Goal: Task Accomplishment & Management: Complete application form

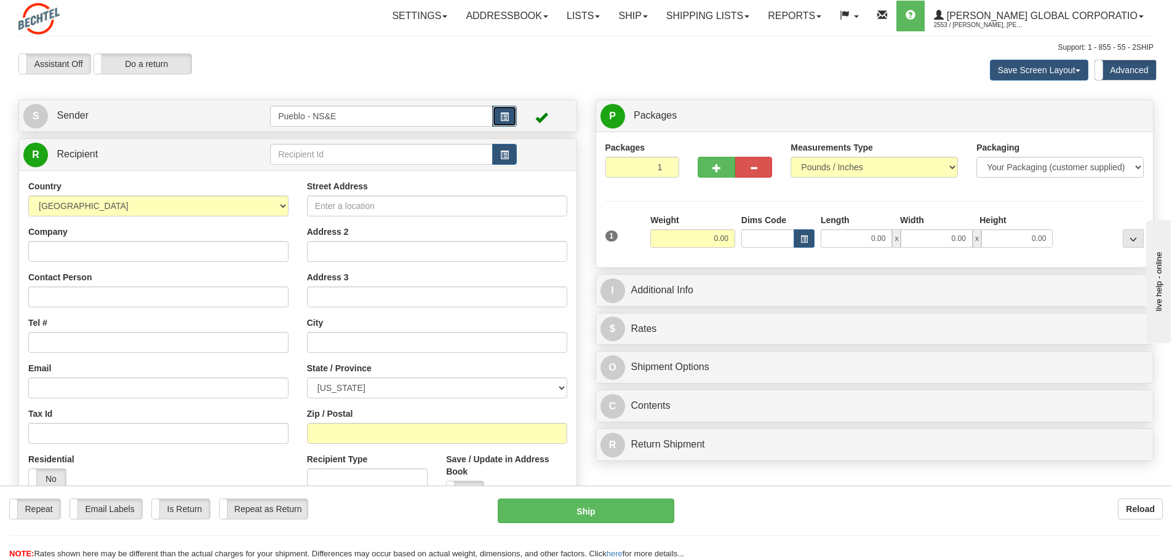
click at [506, 115] on span "button" at bounding box center [504, 117] width 9 height 8
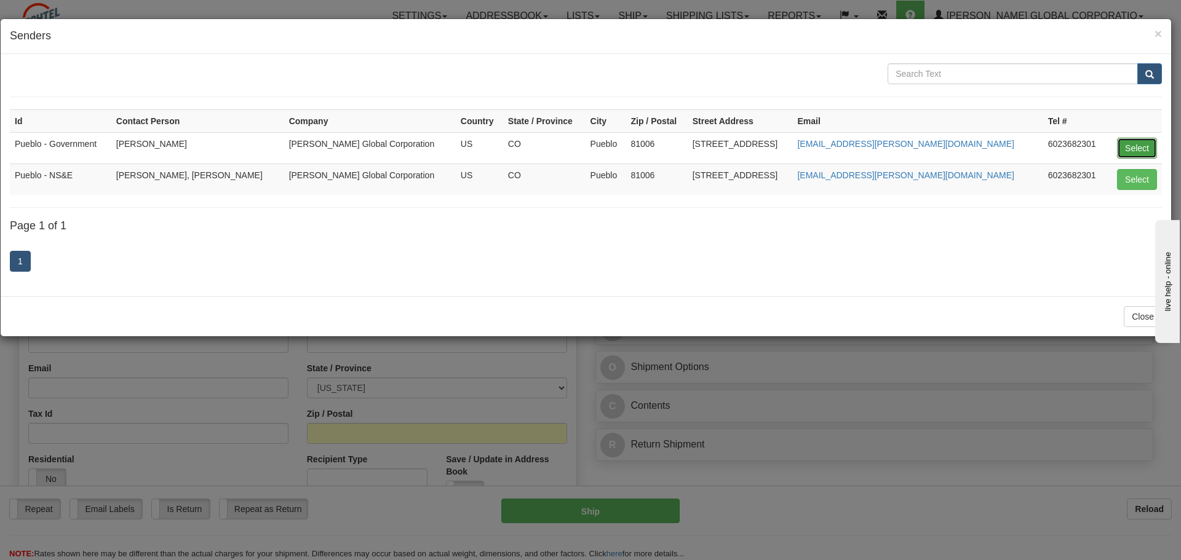
click at [1148, 145] on button "Select" at bounding box center [1137, 148] width 40 height 21
type input "Pueblo - Government"
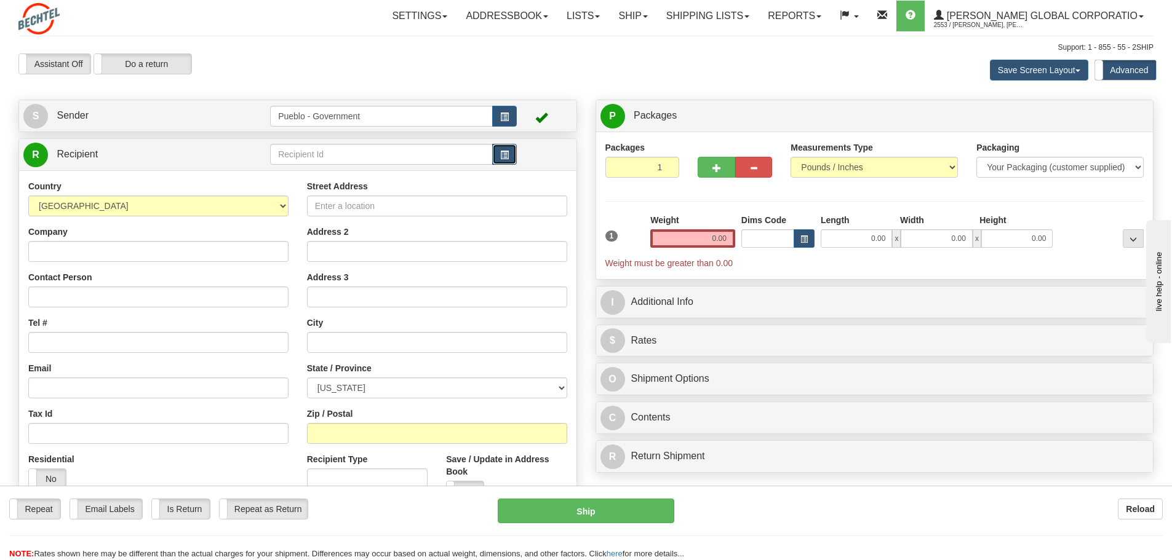
click at [501, 151] on span "button" at bounding box center [504, 155] width 9 height 8
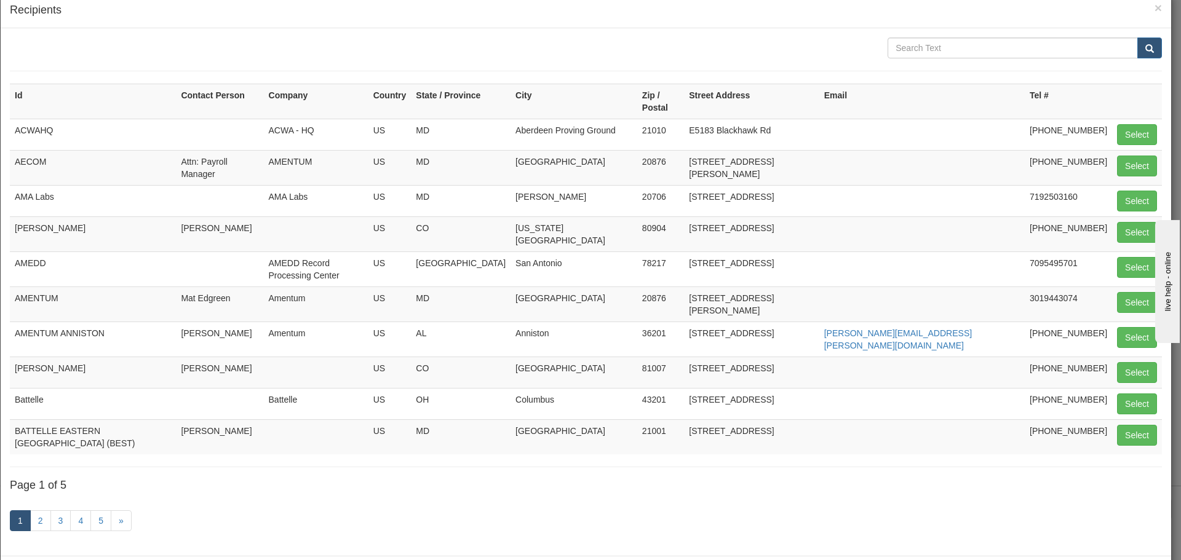
scroll to position [46, 0]
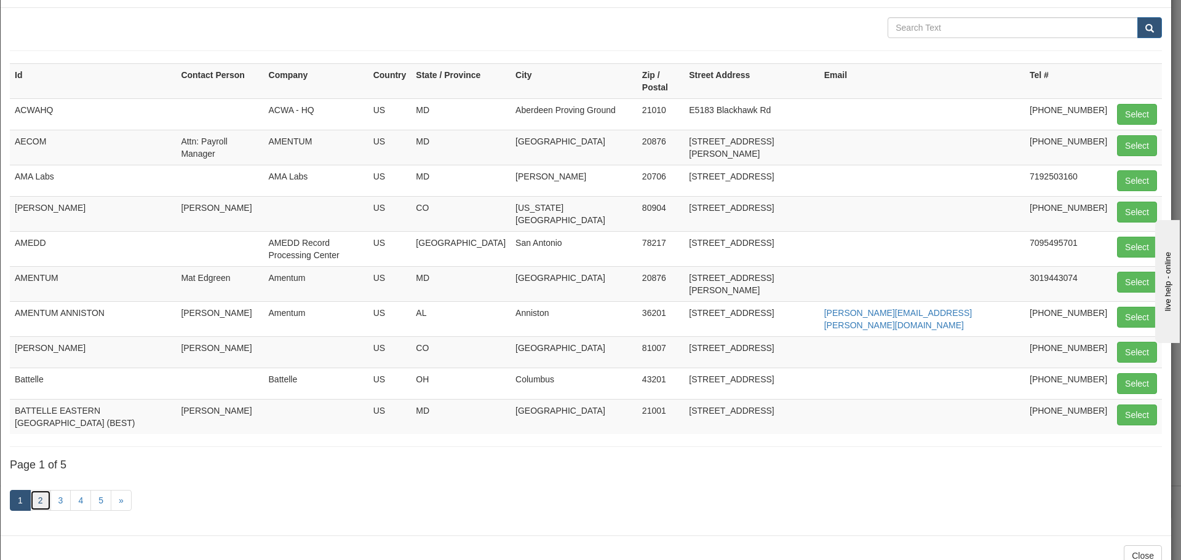
click at [42, 490] on link "2" at bounding box center [40, 500] width 21 height 21
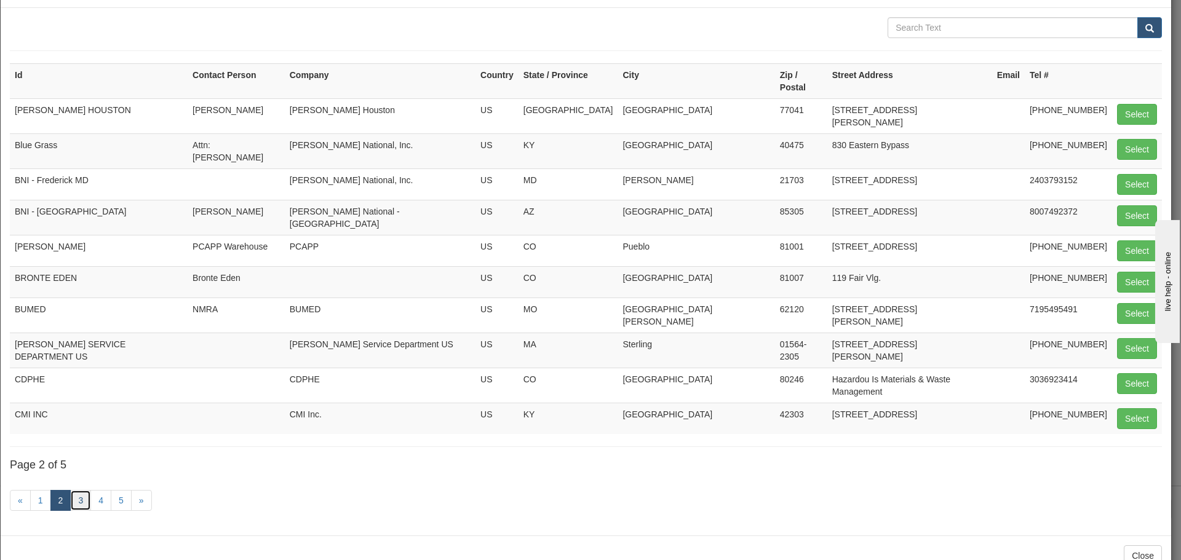
click at [80, 490] on link "3" at bounding box center [80, 500] width 21 height 21
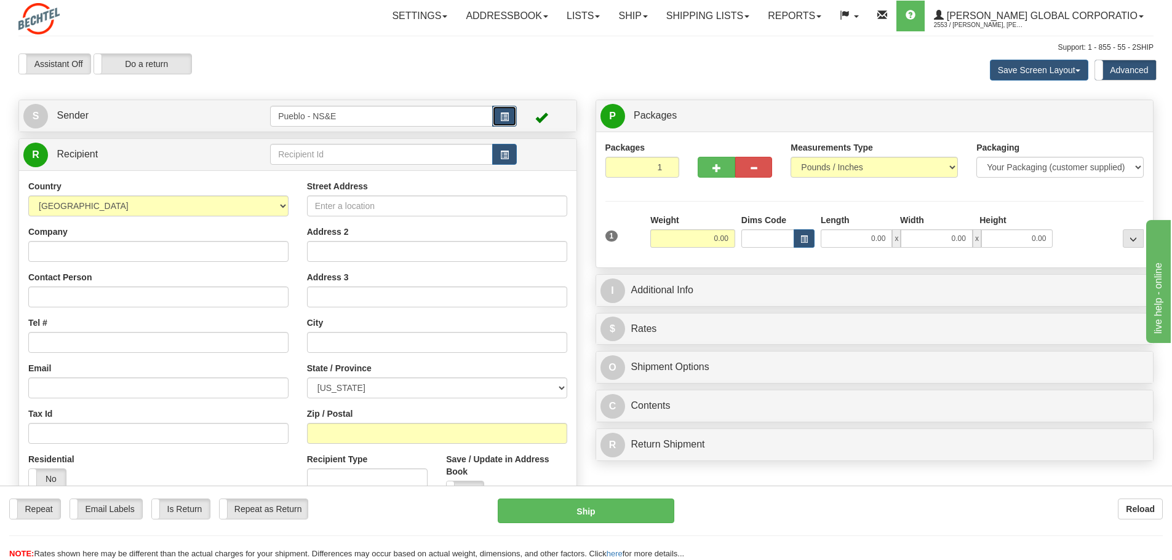
click at [504, 110] on button "button" at bounding box center [504, 116] width 25 height 21
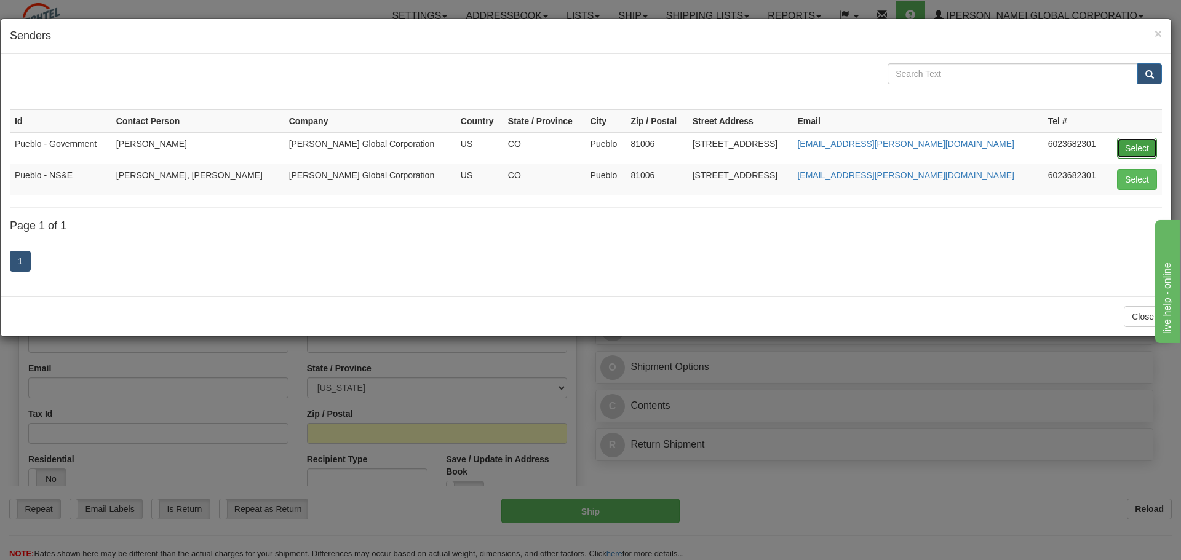
click at [1137, 143] on button "Select" at bounding box center [1137, 148] width 40 height 21
type input "Pueblo - Government"
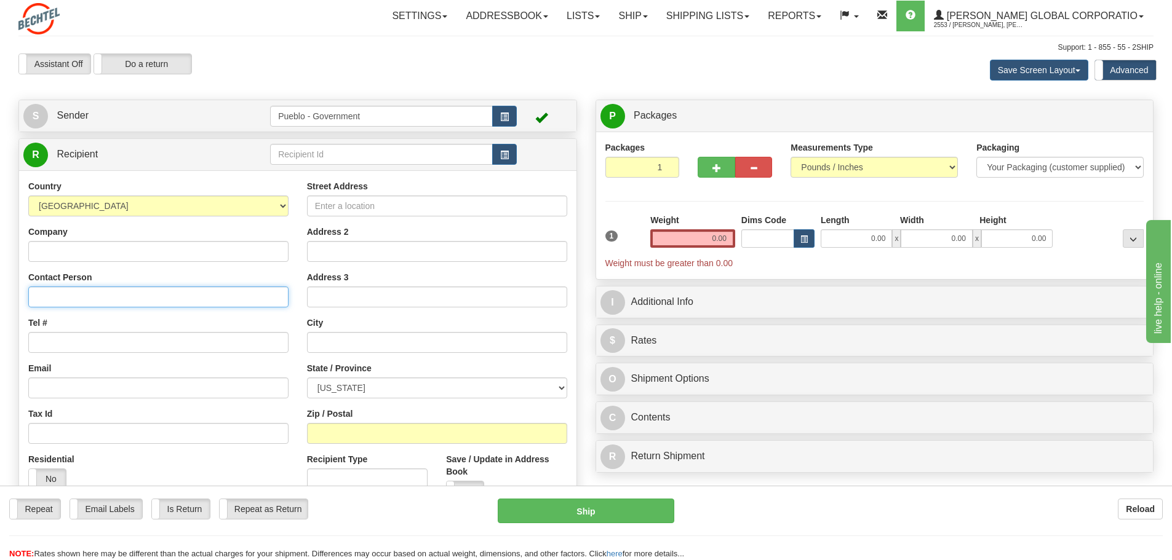
click at [63, 296] on input "Contact Person" at bounding box center [158, 297] width 260 height 21
type input "Jason La Rue"
click at [47, 340] on input "Tel #" at bounding box center [158, 342] width 260 height 21
type input "7195495701"
click at [346, 205] on input "Street Address" at bounding box center [437, 206] width 260 height 21
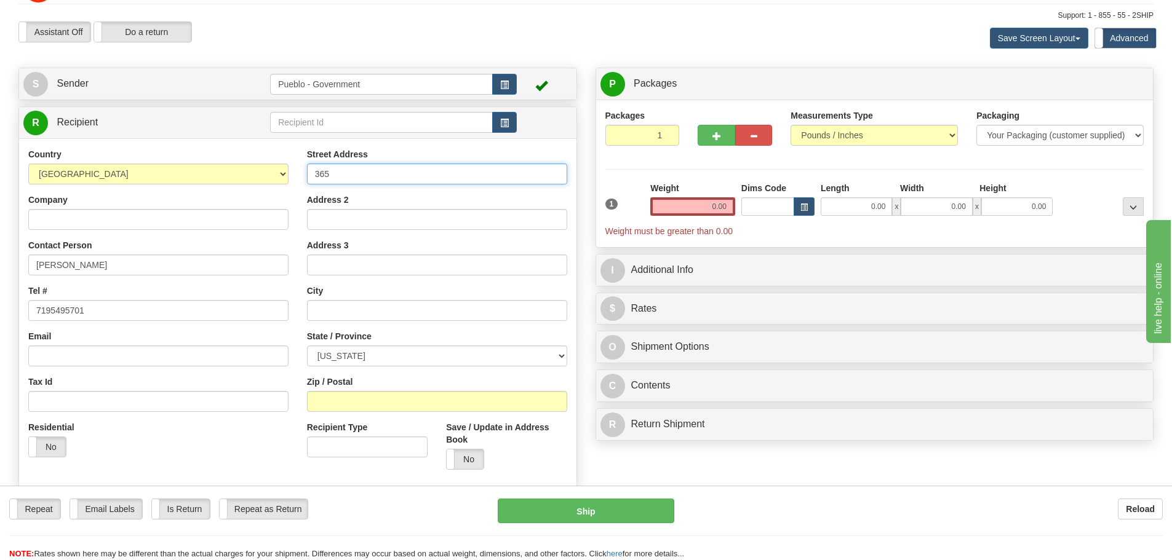
scroll to position [62, 0]
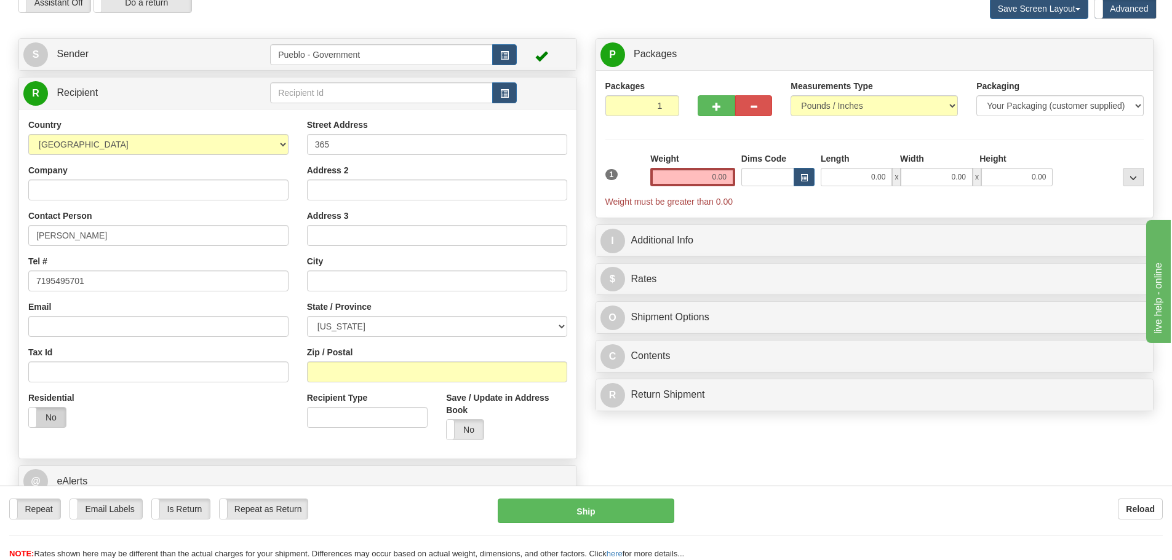
click at [52, 414] on label "No" at bounding box center [47, 418] width 37 height 20
click at [329, 143] on input "365" at bounding box center [437, 144] width 260 height 21
type input "365 Loymer Circle"
click at [339, 281] on input "text" at bounding box center [437, 281] width 260 height 21
type input "Merritt Island"
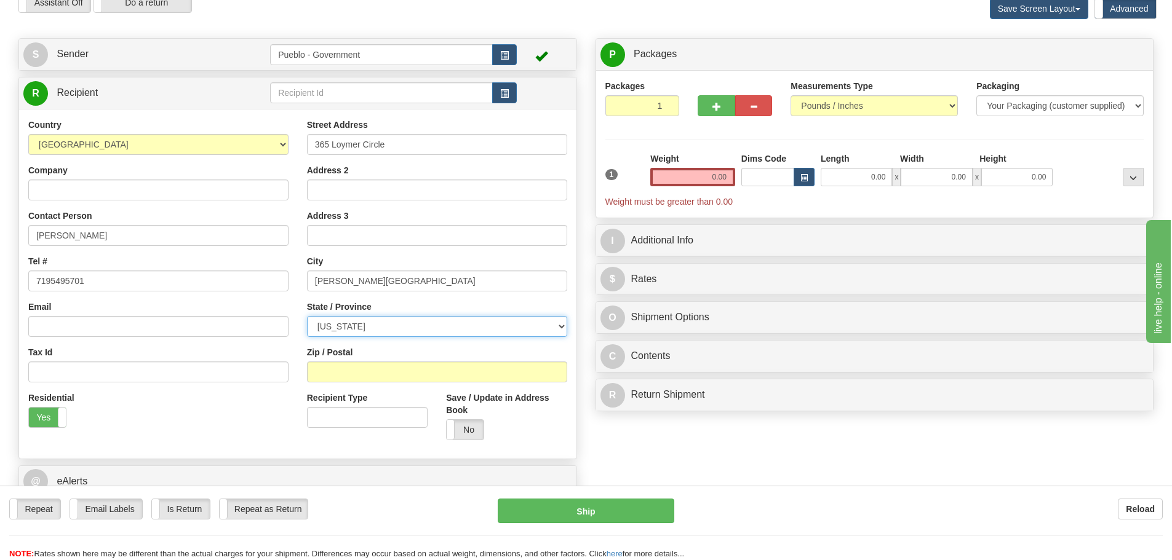
click at [561, 324] on select "ALABAMA ALASKA ARIZONA ARKANSAS Armed Forces America Armed Forces Europe Armed …" at bounding box center [437, 326] width 260 height 21
select select "FL"
click at [307, 316] on select "ALABAMA ALASKA ARIZONA ARKANSAS Armed Forces America Armed Forces Europe Armed …" at bounding box center [437, 326] width 260 height 21
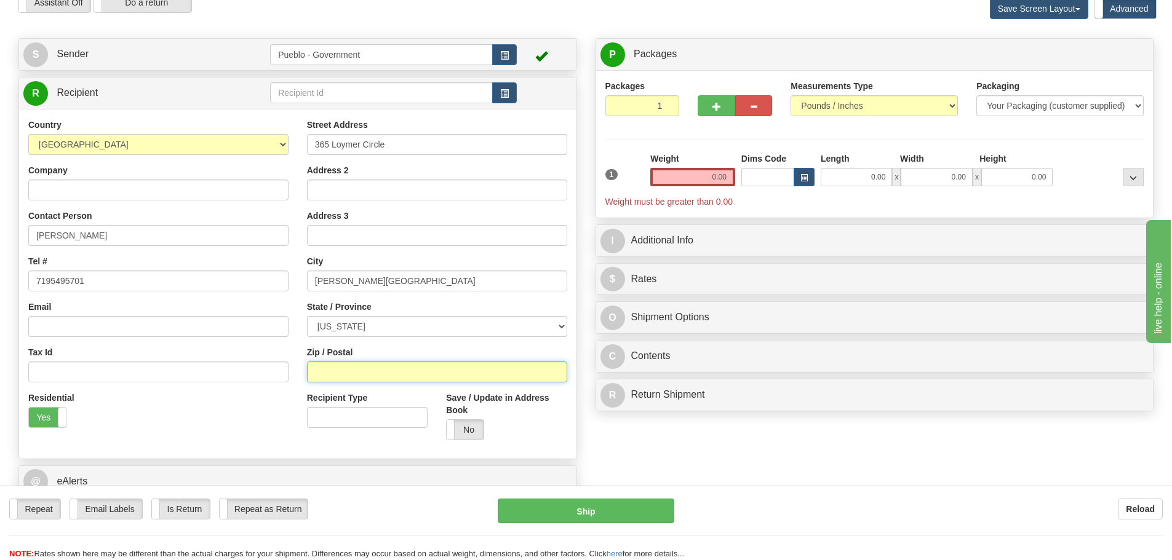
click at [360, 375] on input "Zip / Postal" at bounding box center [437, 372] width 260 height 21
type input "32953"
click at [710, 178] on input "0.00" at bounding box center [692, 177] width 85 height 18
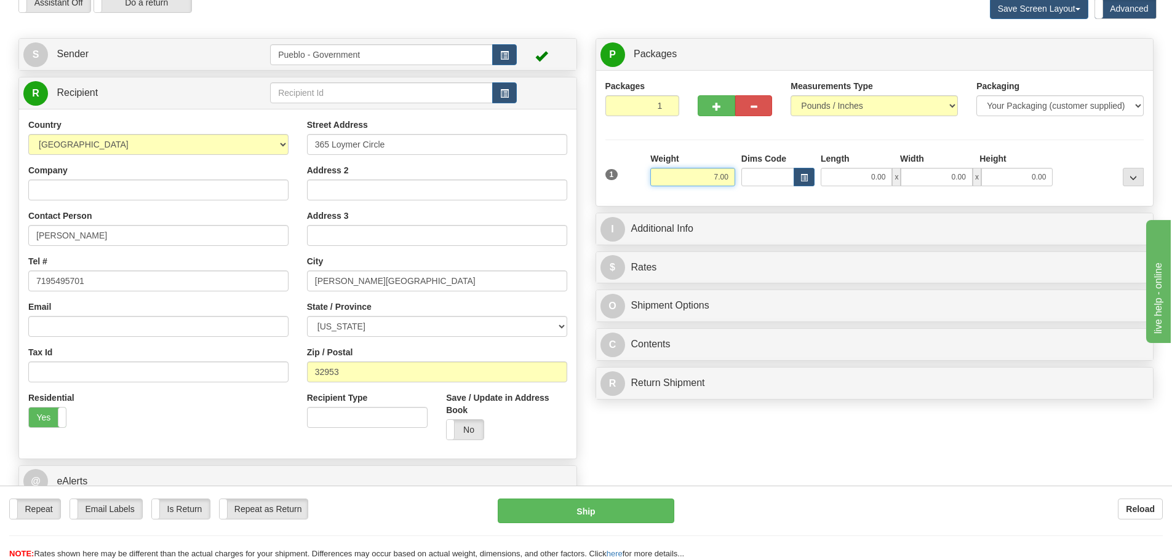
type input "7.00"
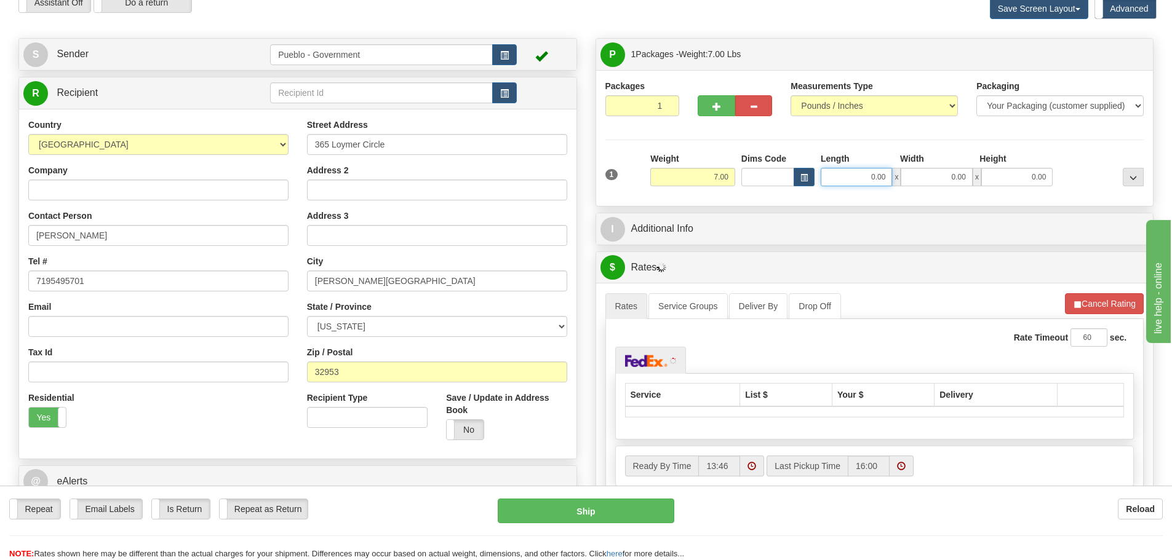
click at [857, 178] on input "0.00" at bounding box center [855, 177] width 71 height 18
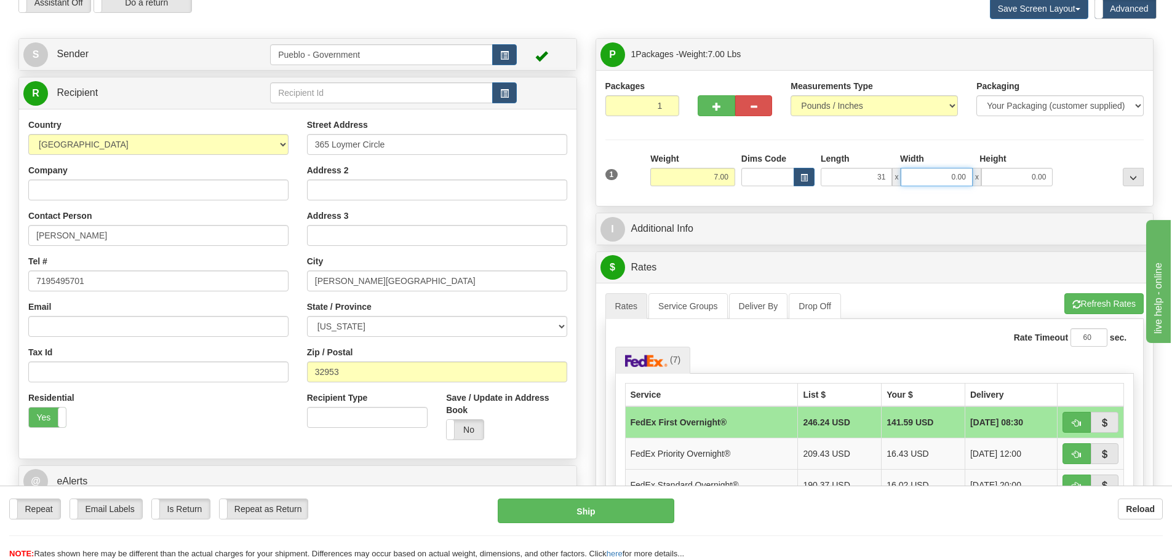
type input "31.00"
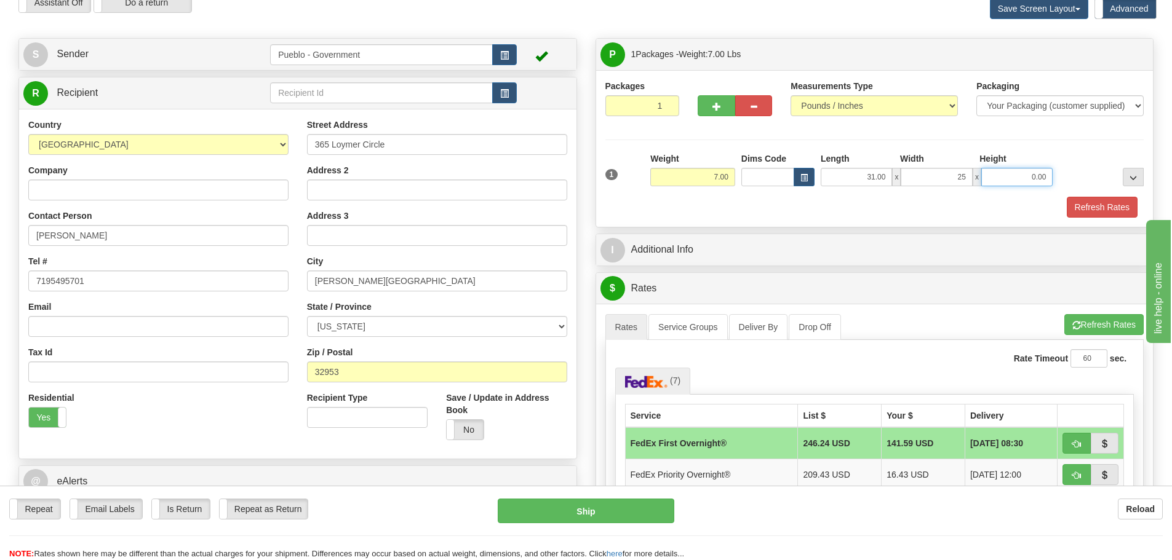
type input "25.00"
click at [1024, 173] on input "0.00" at bounding box center [1016, 177] width 71 height 18
click button "Delete" at bounding box center [0, 0] width 0 height 0
type input "3.00"
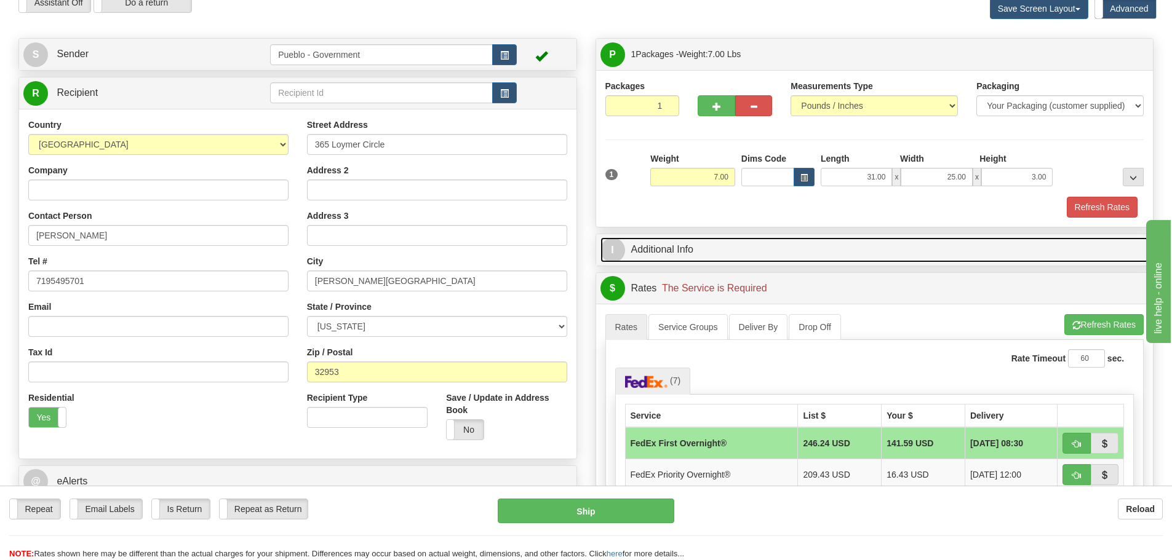
click at [656, 248] on link "I Additional Info" at bounding box center [874, 249] width 549 height 25
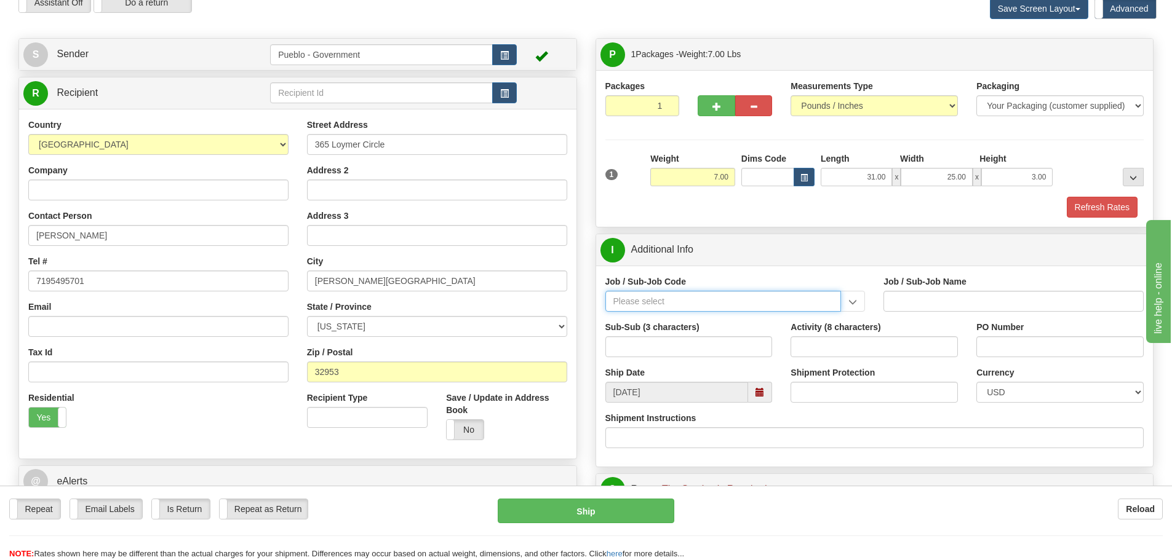
click at [654, 308] on input "Job / Sub-Job Code" at bounding box center [723, 301] width 236 height 21
click at [636, 300] on input "24852CM8" at bounding box center [723, 301] width 236 height 21
type input "24852-CM8"
click at [654, 316] on div "24852-CM8" at bounding box center [720, 321] width 224 height 14
type input "PUEBLO CHEM DEMIL PROJECT - CLOSURE-MP-BNI-UTILIT"
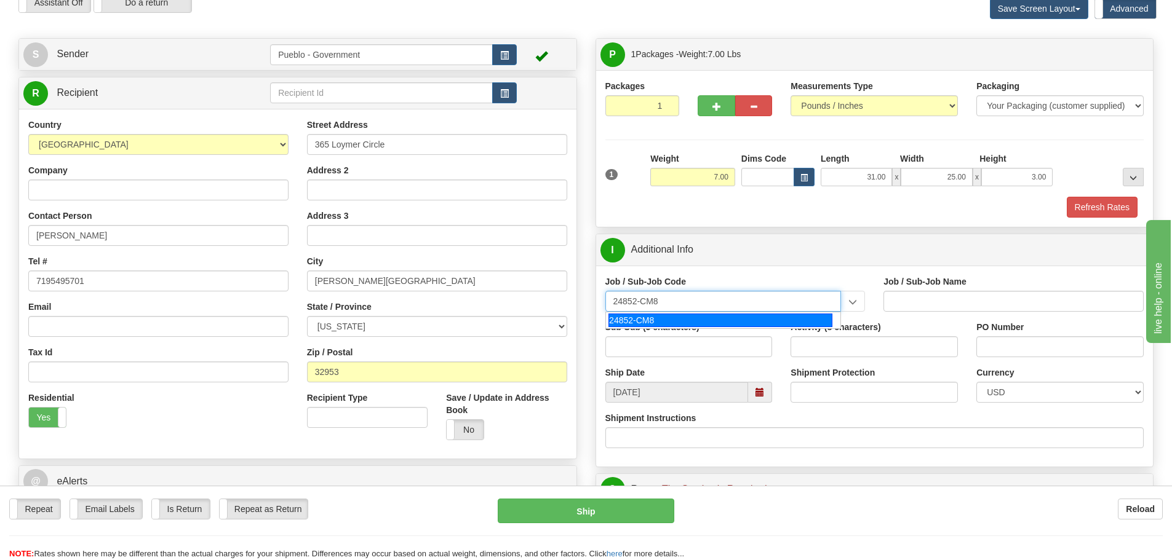
type input "24852-CM8"
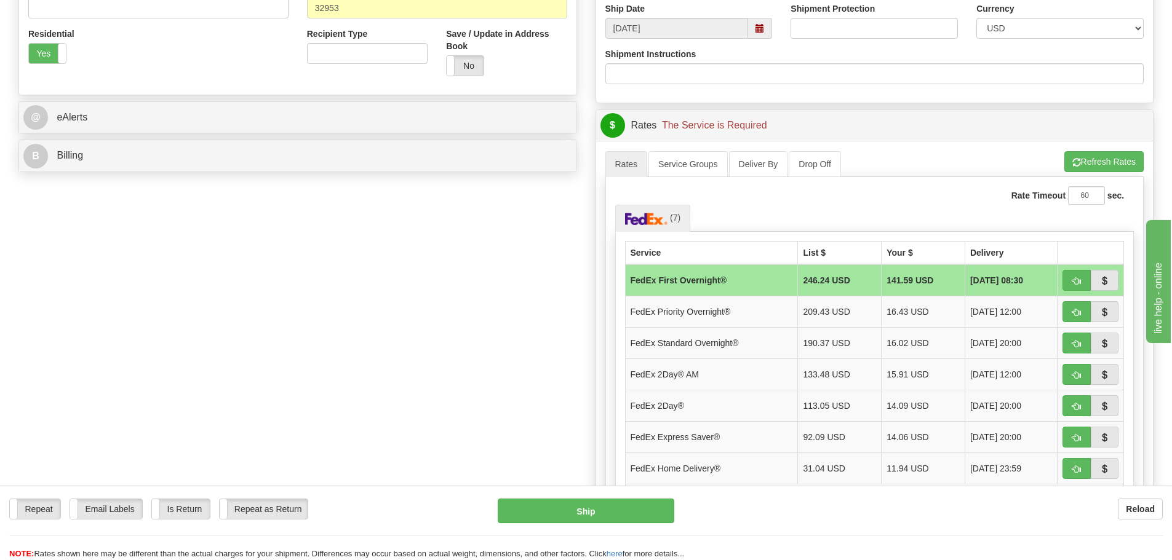
scroll to position [431, 0]
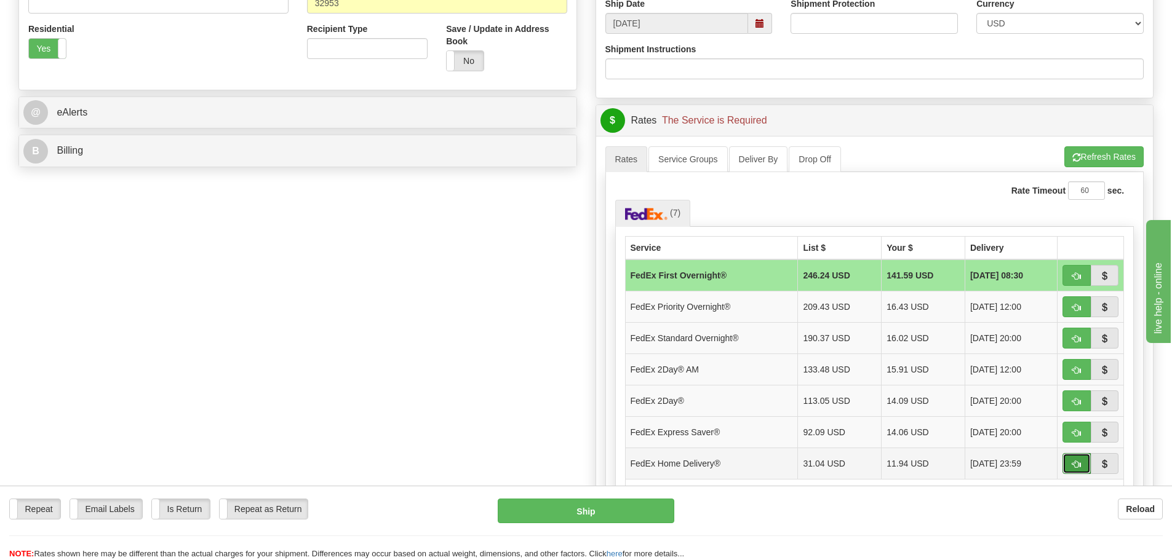
click at [1073, 463] on span "button" at bounding box center [1076, 465] width 9 height 8
type input "90"
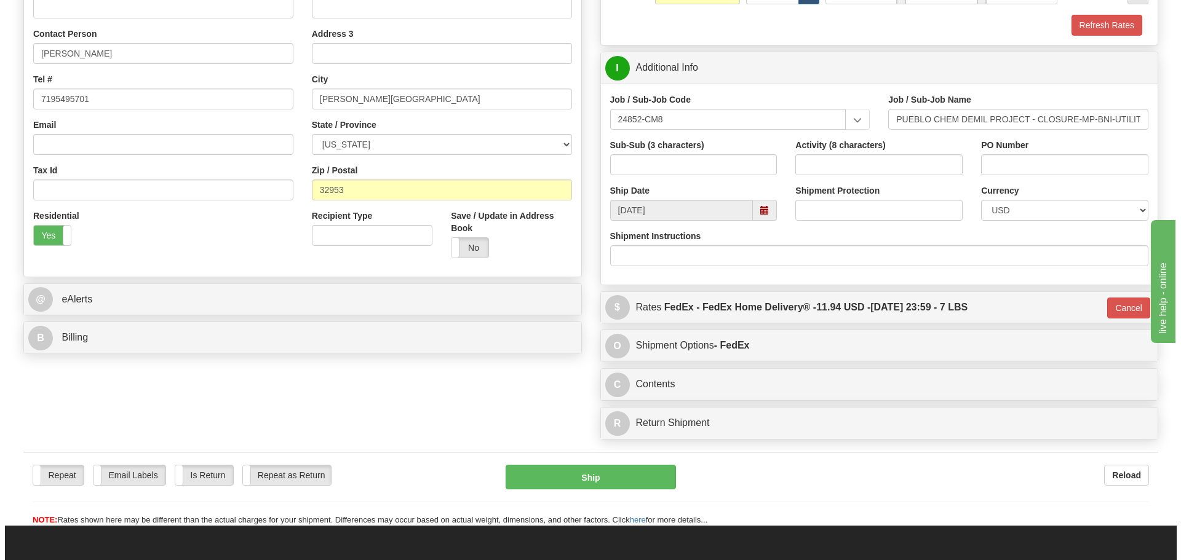
scroll to position [246, 0]
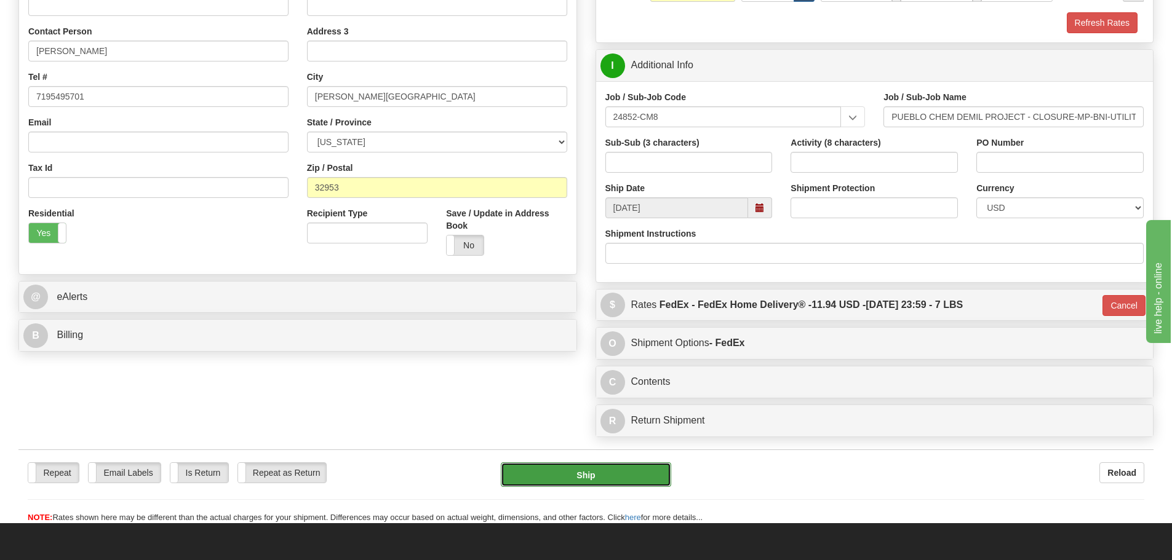
click at [590, 469] on button "Ship" at bounding box center [586, 475] width 170 height 25
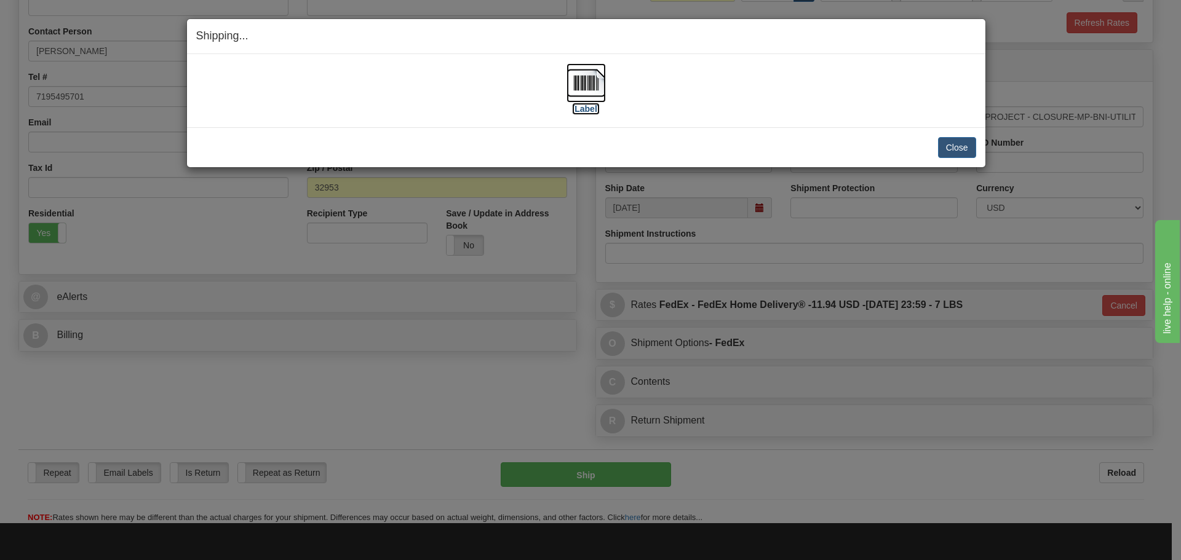
click at [585, 77] on img at bounding box center [585, 82] width 39 height 39
